Goal: Information Seeking & Learning: Find specific fact

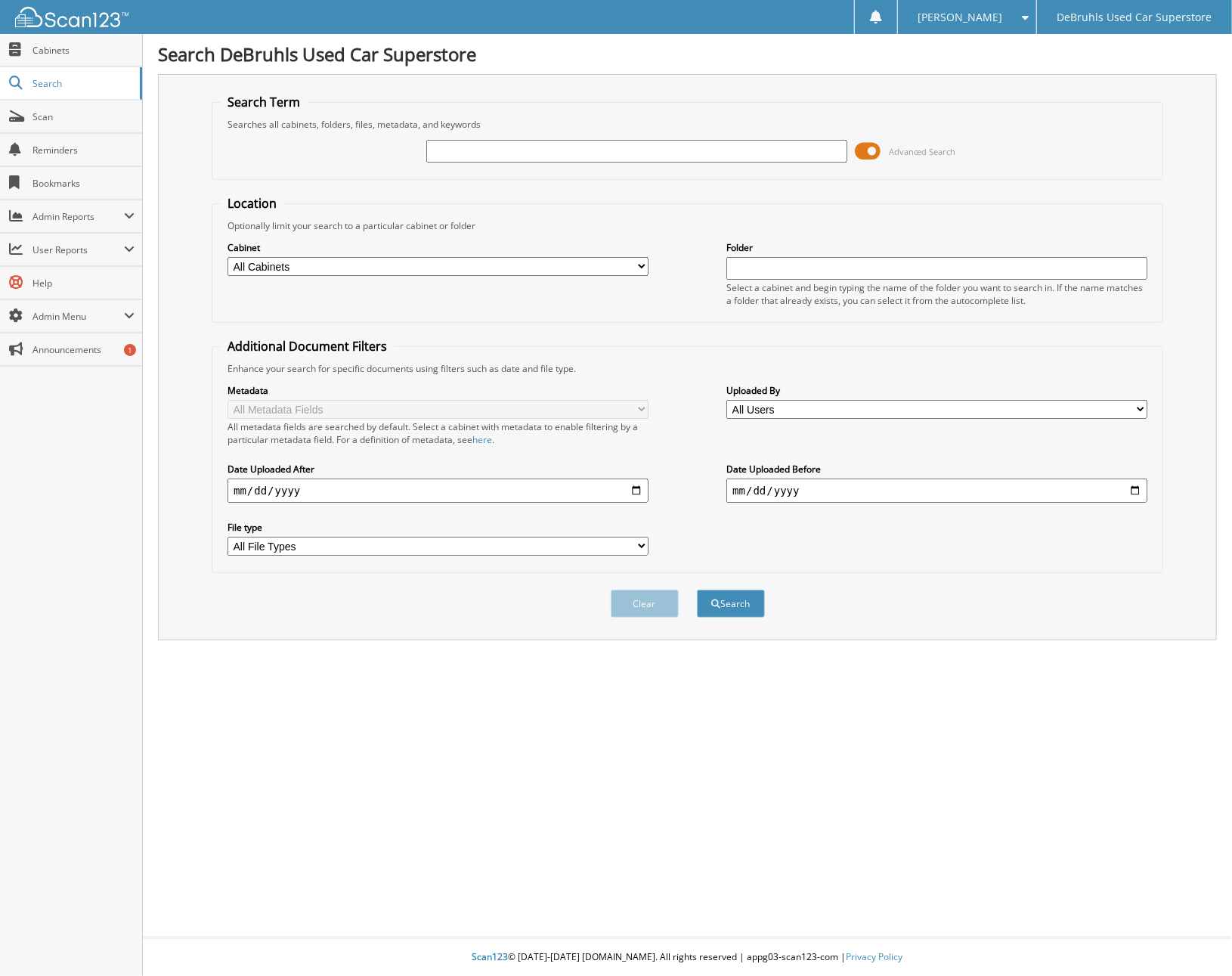
click at [684, 142] on input "text" at bounding box center [636, 151] width 421 height 23
type input "s210201818"
click at [697, 590] on button "Search" at bounding box center [730, 604] width 68 height 28
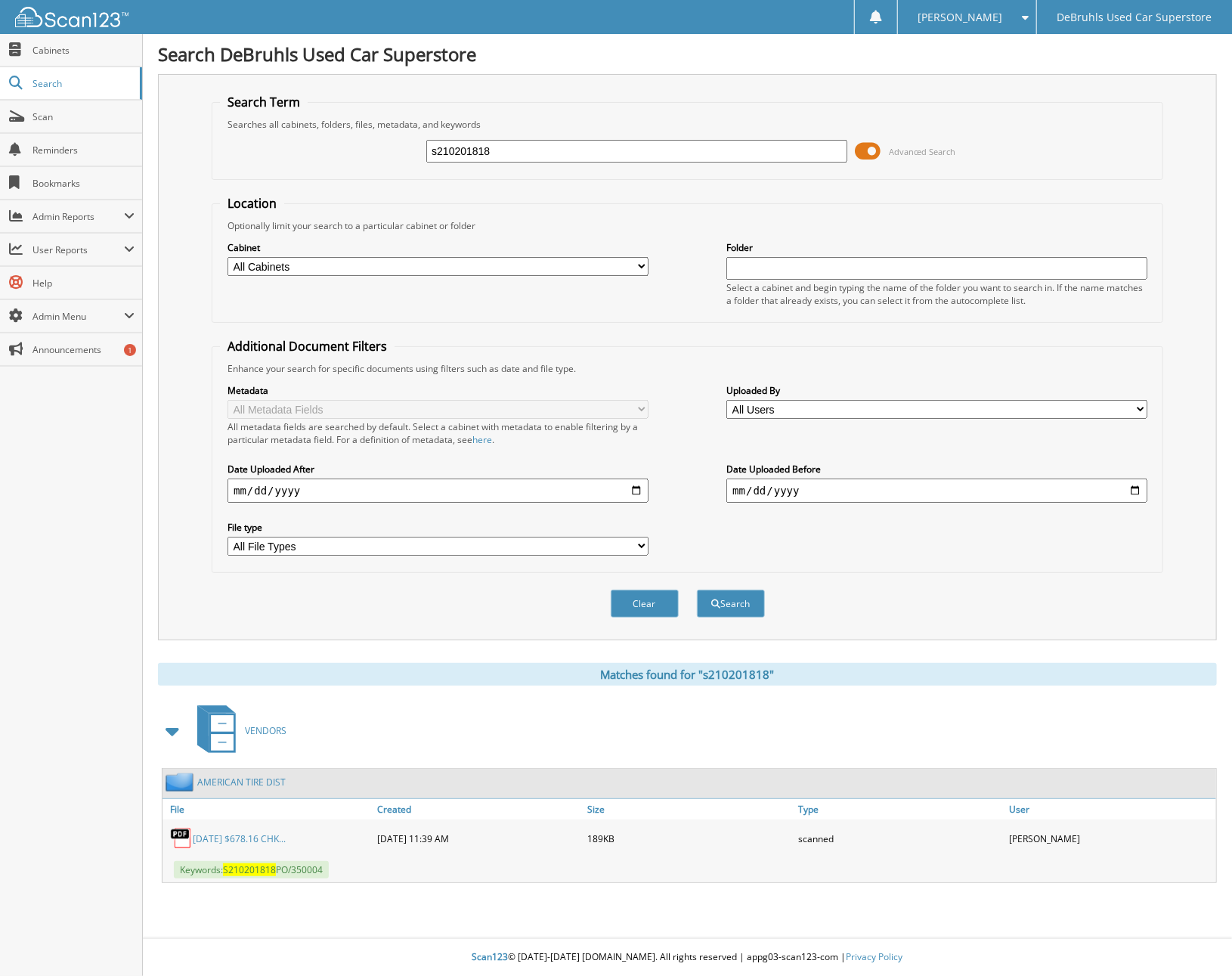
click at [230, 833] on link "[DATE] $678.16 CHK..." at bounding box center [239, 839] width 93 height 13
drag, startPoint x: 171, startPoint y: 188, endPoint x: 180, endPoint y: 174, distance: 16.6
click at [171, 188] on div "Search Term Searches all cabinets, folders, files, metadata, and keywords s2102…" at bounding box center [687, 356] width 1059 height 566
click at [1188, 882] on div "Search DeBruhls Used Car Superstore Search Term Searches all cabinets, folders,…" at bounding box center [687, 488] width 1089 height 976
click at [48, 105] on link "Scan" at bounding box center [70, 116] width 142 height 33
